Goal: Task Accomplishment & Management: Use online tool/utility

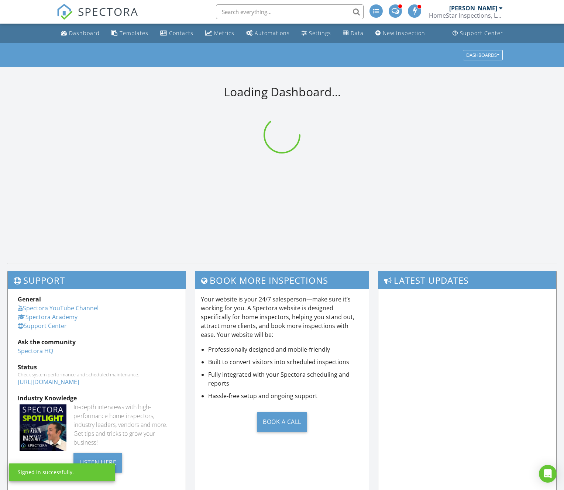
click at [281, 9] on input "text" at bounding box center [290, 11] width 148 height 15
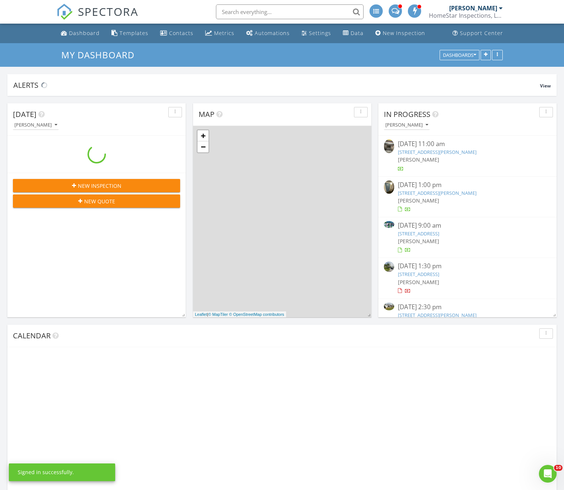
scroll to position [672, 564]
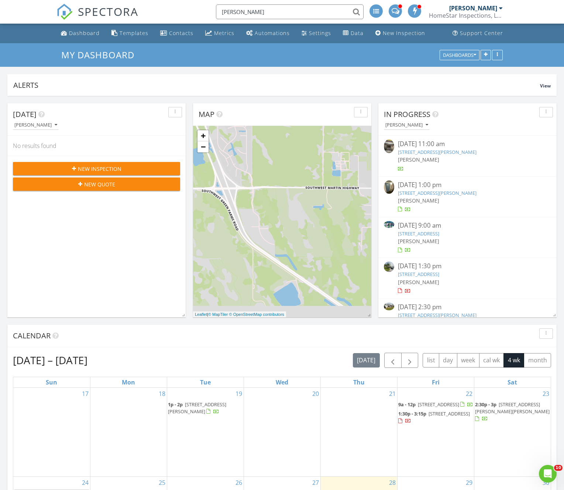
type input "bodner"
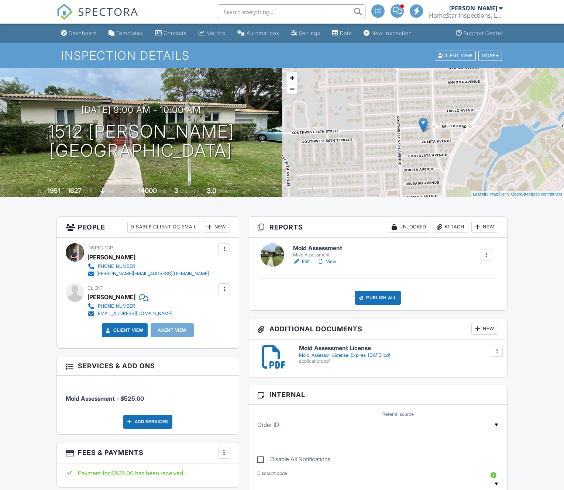
click at [324, 245] on h6 "Mold Assessment" at bounding box center [317, 248] width 49 height 7
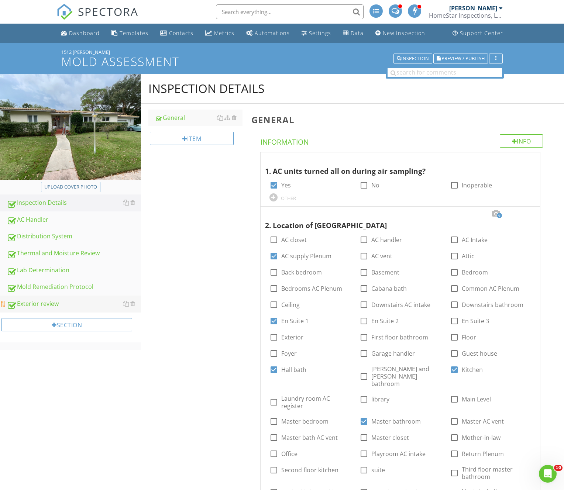
click at [53, 301] on div "Exterior review" at bounding box center [74, 304] width 134 height 10
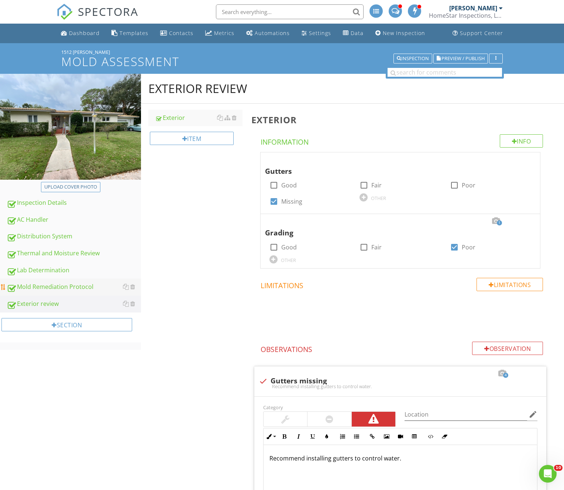
click at [55, 285] on div "Mold Remediation Protocol" at bounding box center [74, 287] width 134 height 10
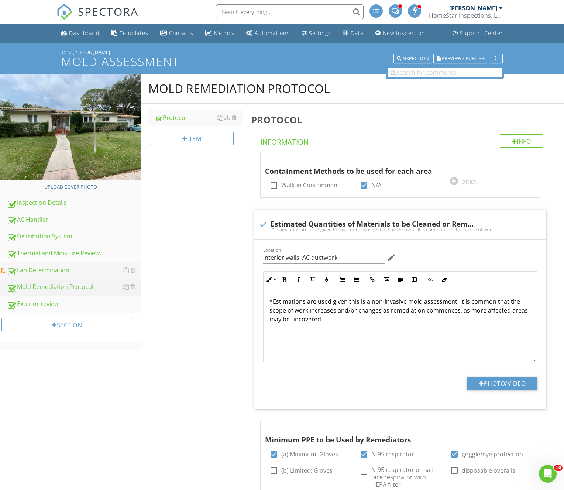
click at [37, 268] on div "Lab Determination" at bounding box center [74, 271] width 134 height 10
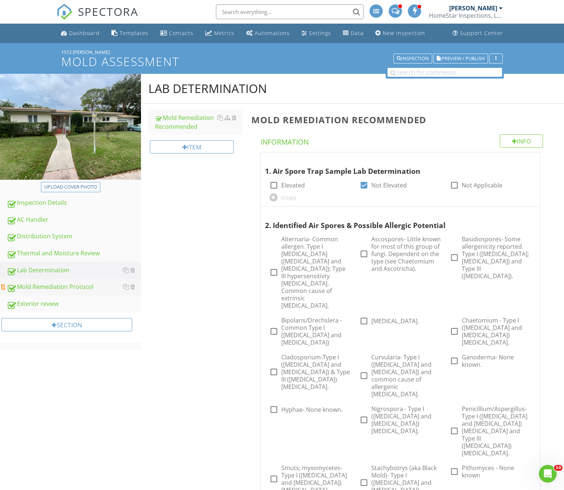
click at [34, 287] on div "Mold Remediation Protocol" at bounding box center [74, 287] width 134 height 10
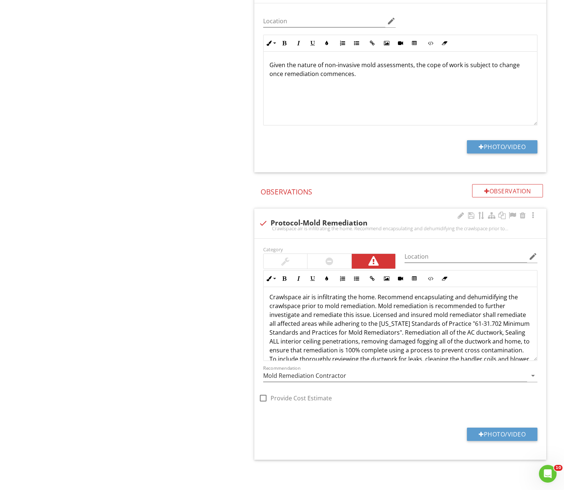
scroll to position [3, 0]
